Goal: Task Accomplishment & Management: Manage account settings

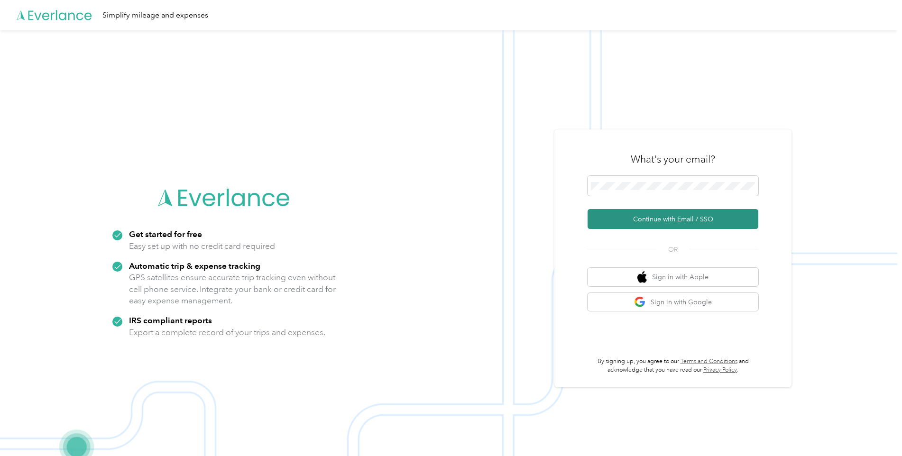
click at [632, 219] on button "Continue with Email / SSO" at bounding box center [673, 219] width 171 height 20
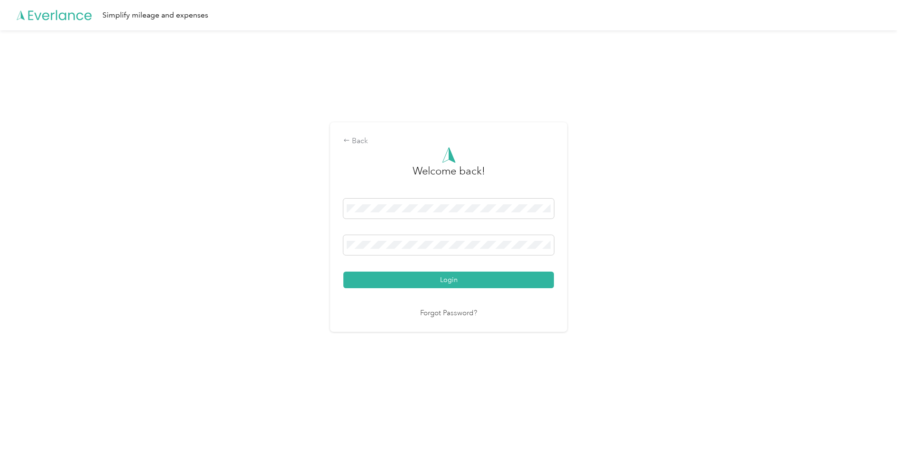
click at [404, 283] on button "Login" at bounding box center [448, 280] width 211 height 17
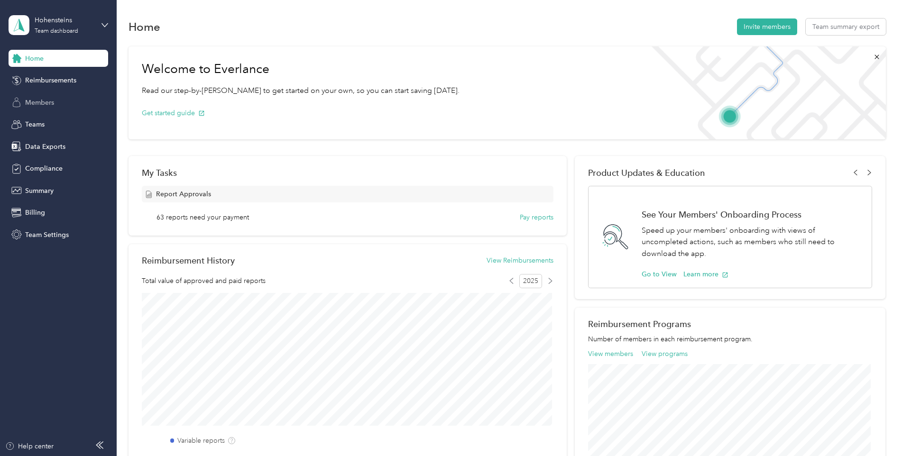
click at [49, 99] on span "Members" at bounding box center [39, 103] width 29 height 10
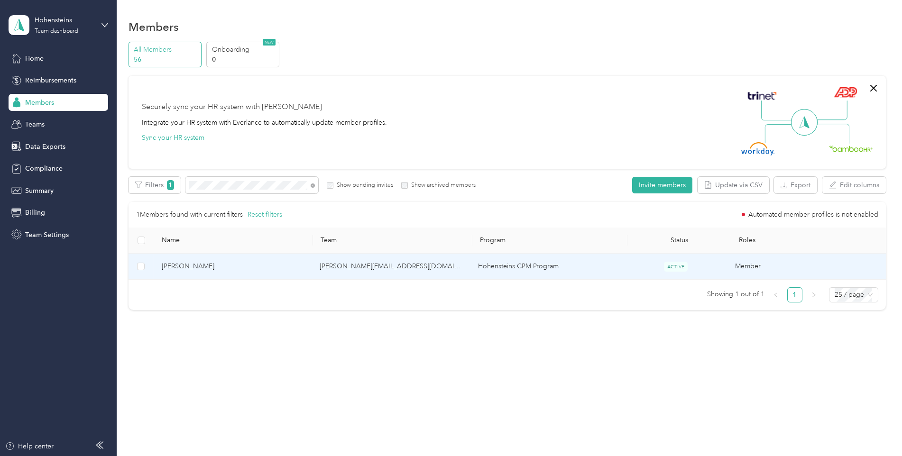
click at [184, 264] on span "[PERSON_NAME]" at bounding box center [233, 266] width 143 height 10
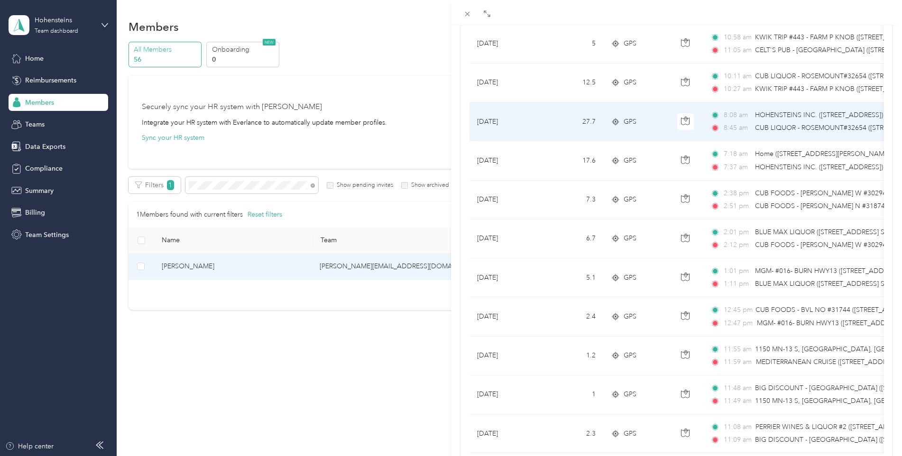
scroll to position [755, 0]
